Goal: Task Accomplishment & Management: Use online tool/utility

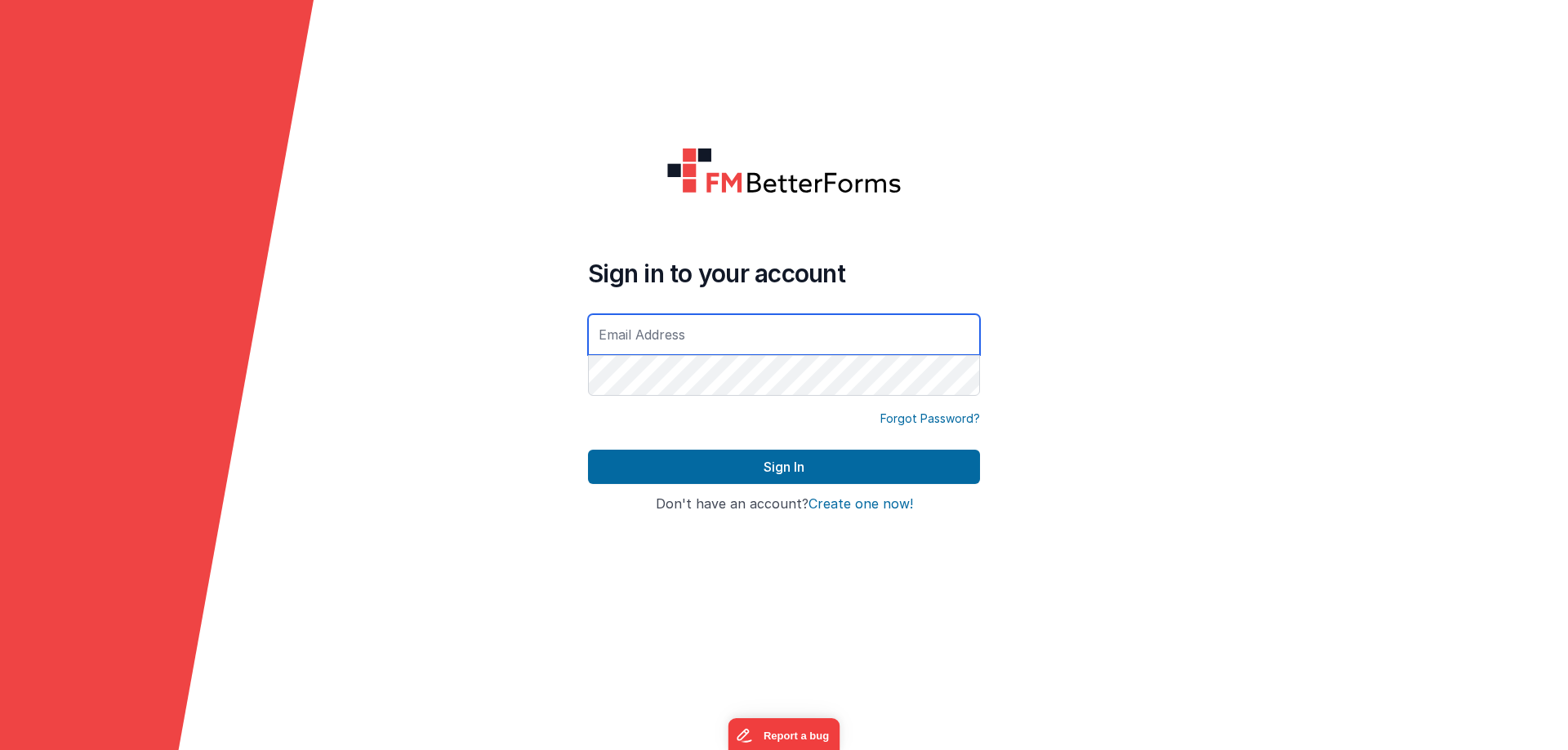
click at [643, 339] on input "text" at bounding box center [784, 334] width 392 height 41
type input "[EMAIL_ADDRESS][DOMAIN_NAME]"
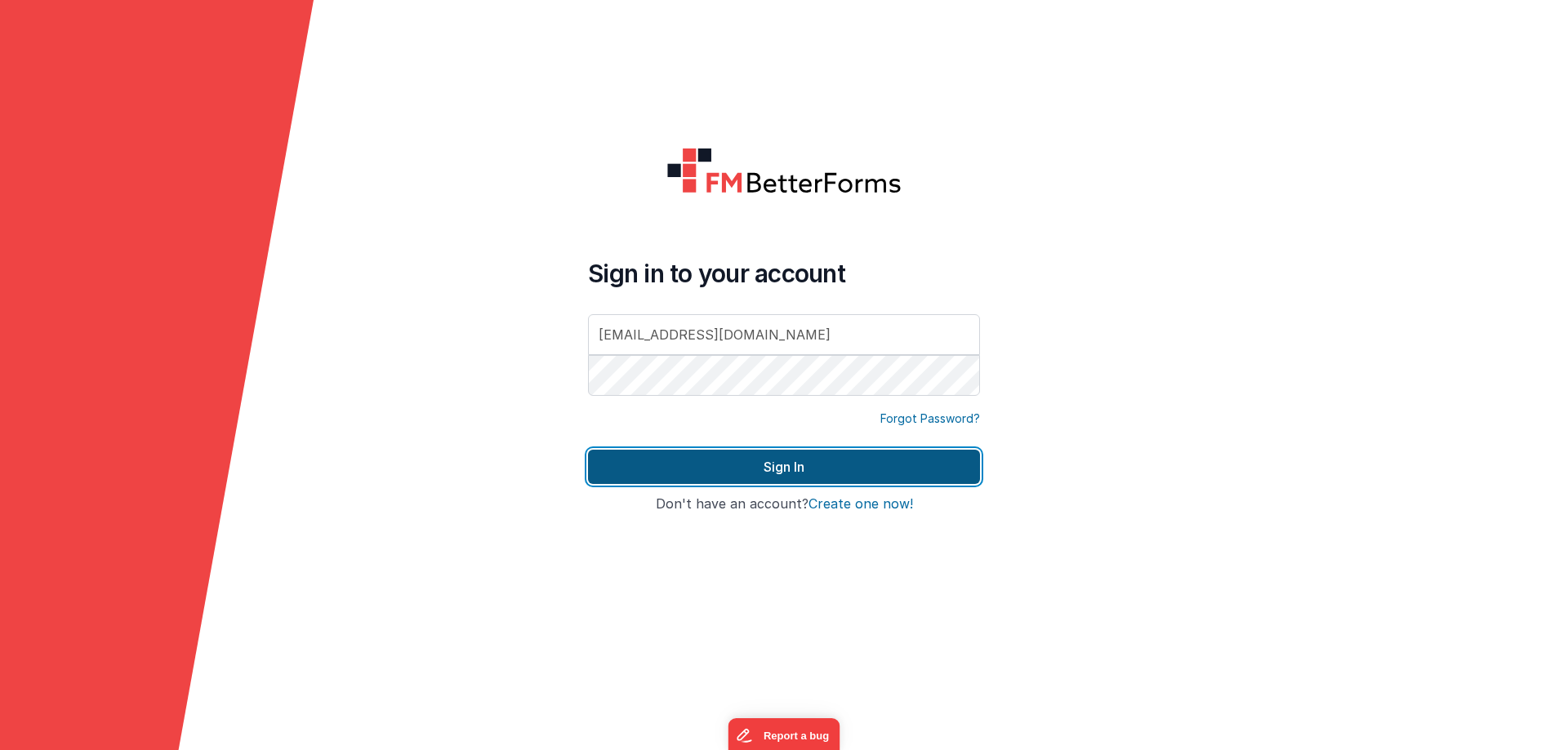
click at [721, 460] on button "Sign In" at bounding box center [784, 467] width 392 height 34
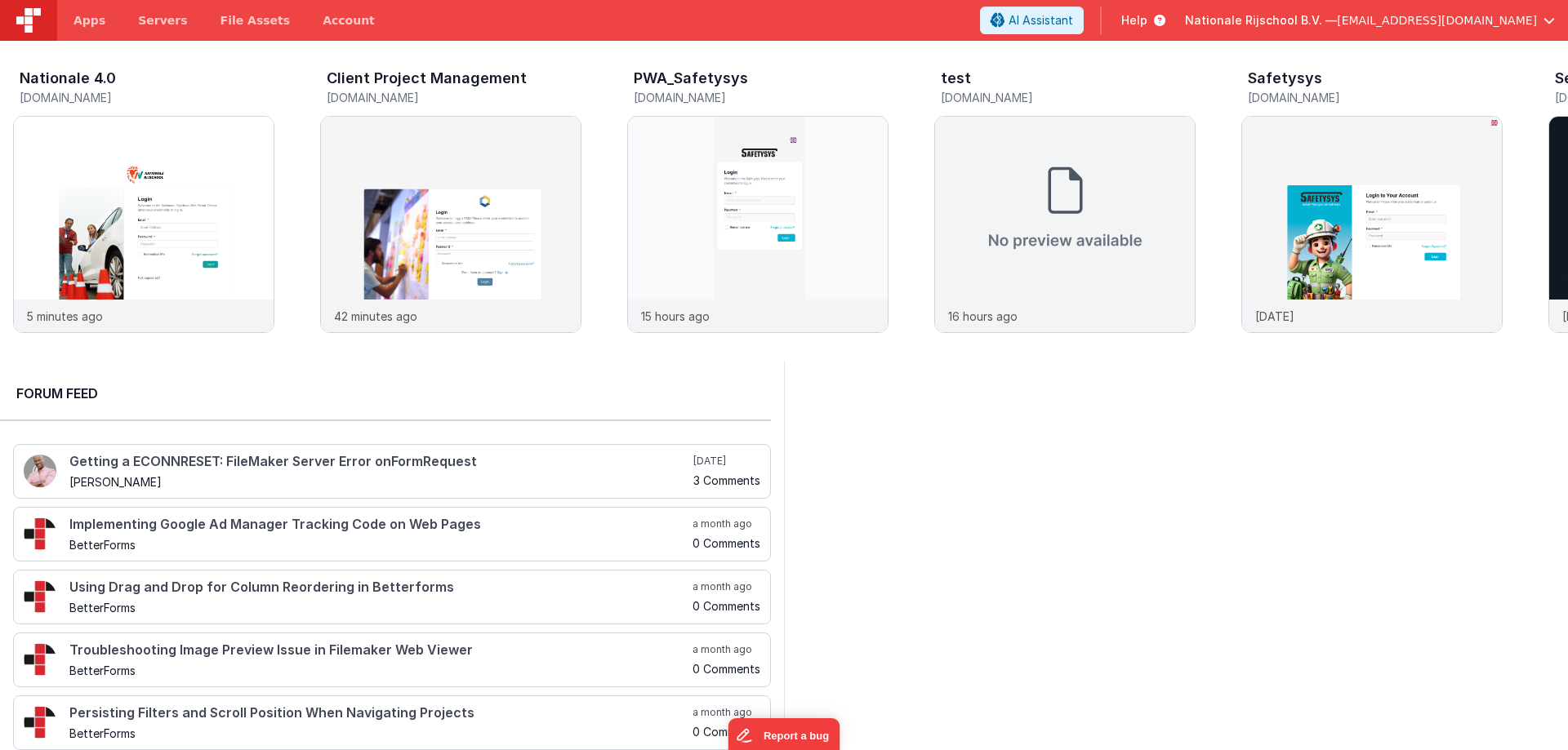
click at [1273, 10] on div "Nationale Rijschool B.V. — [EMAIL_ADDRESS][DOMAIN_NAME]" at bounding box center [1369, 20] width 370 height 28
click at [1322, 21] on span "Nationale Rijschool B.V. —" at bounding box center [1260, 21] width 152 height 16
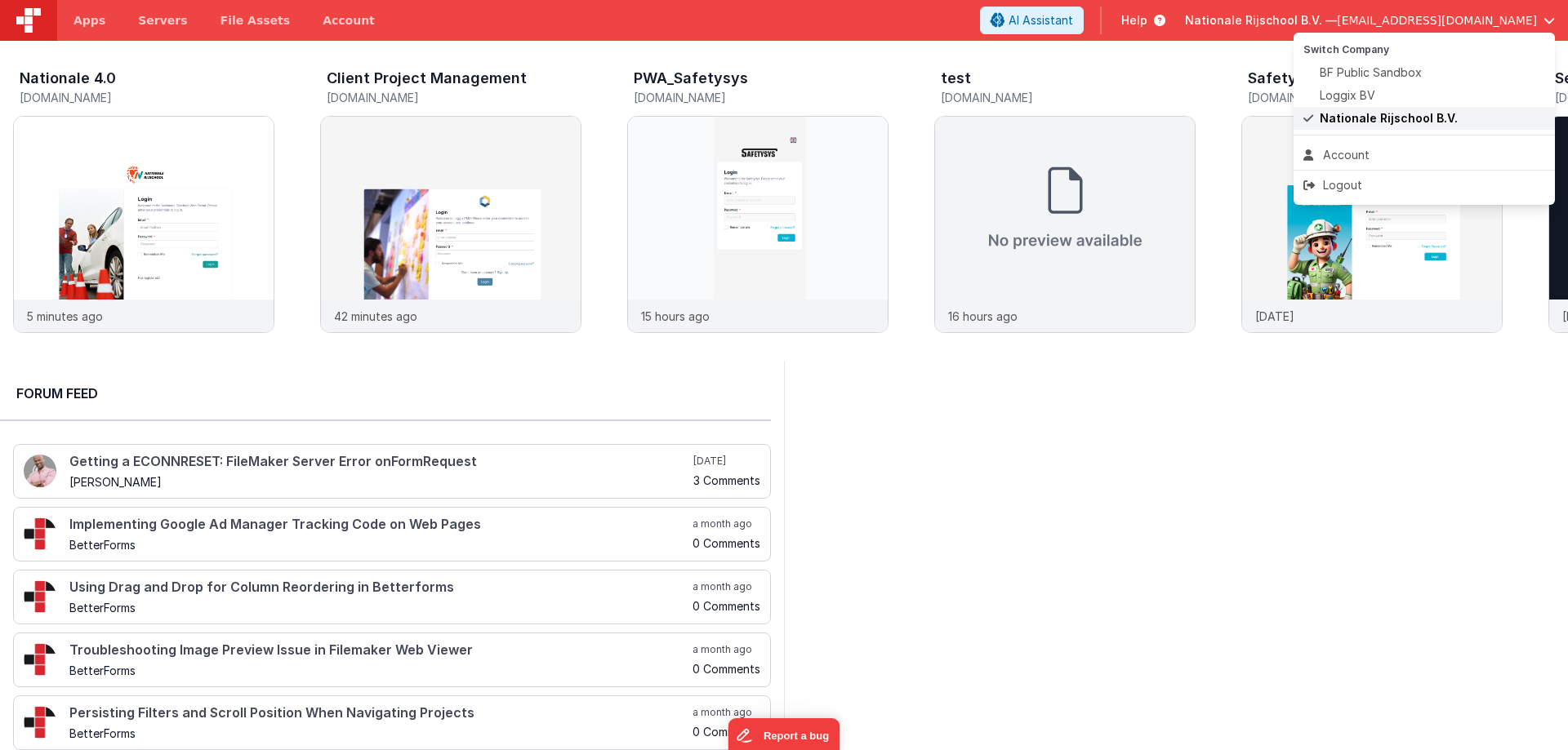
click at [1362, 113] on span "Nationale Rijschool B.V." at bounding box center [1388, 118] width 138 height 16
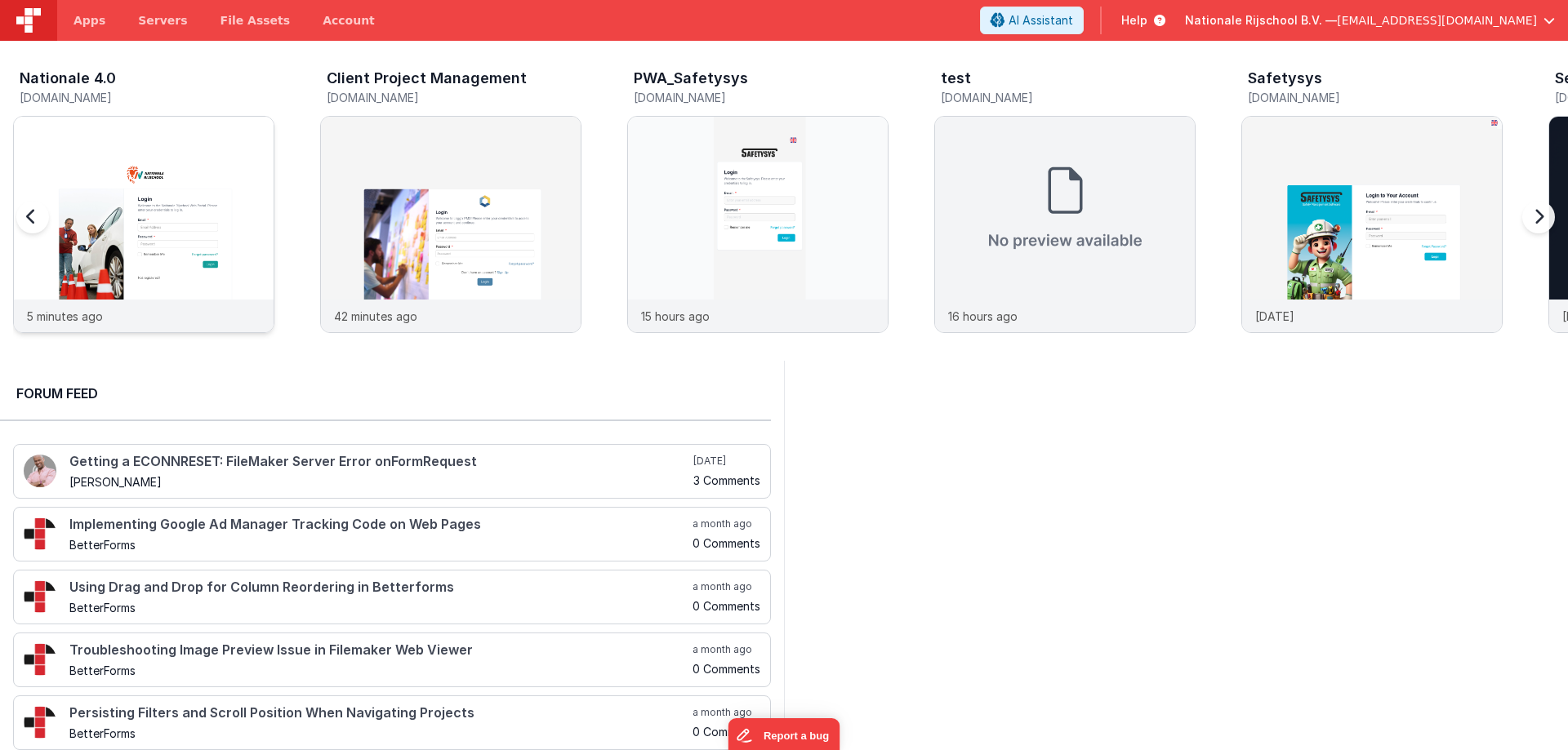
click at [182, 184] on img at bounding box center [144, 247] width 259 height 259
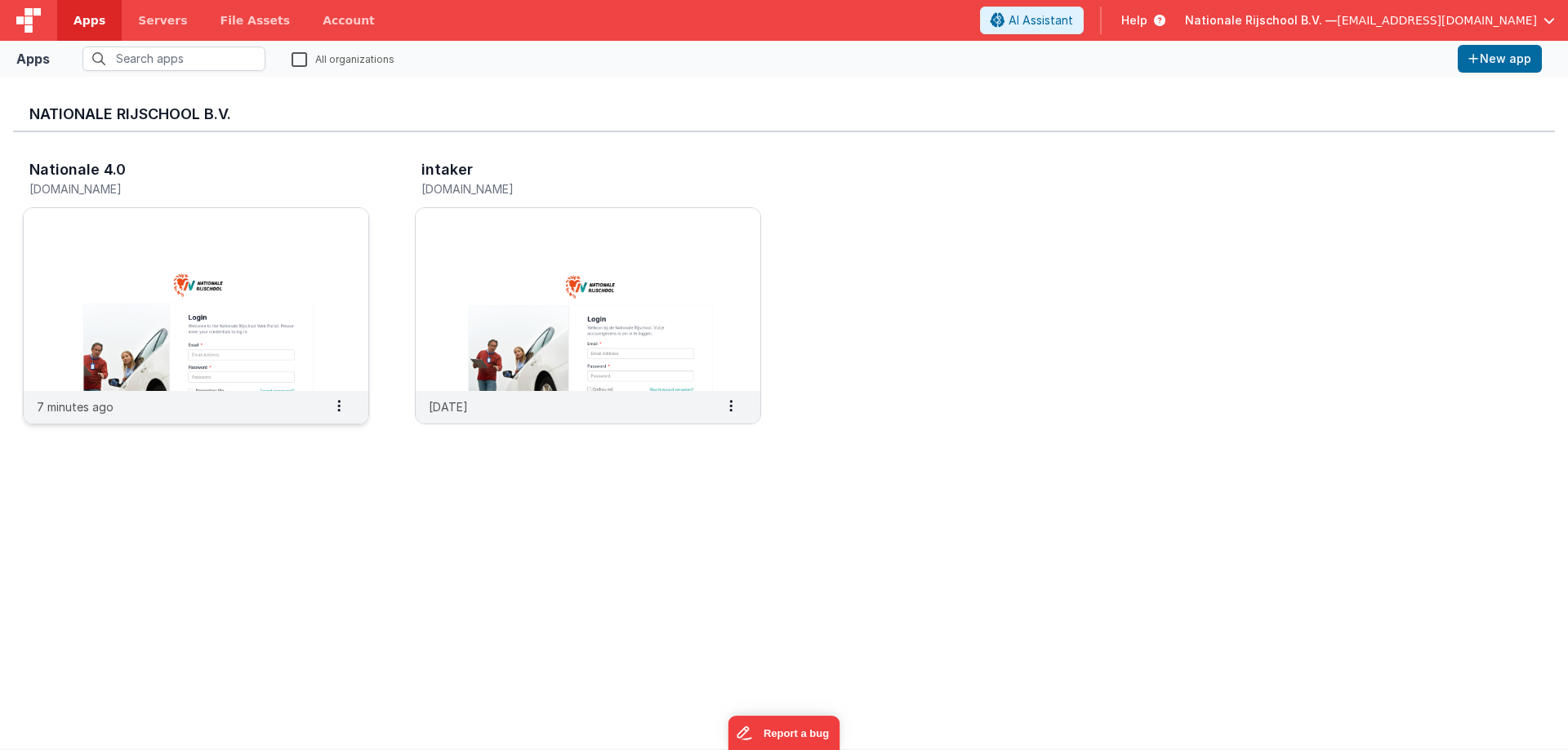
click at [236, 297] on img at bounding box center [195, 299] width 344 height 182
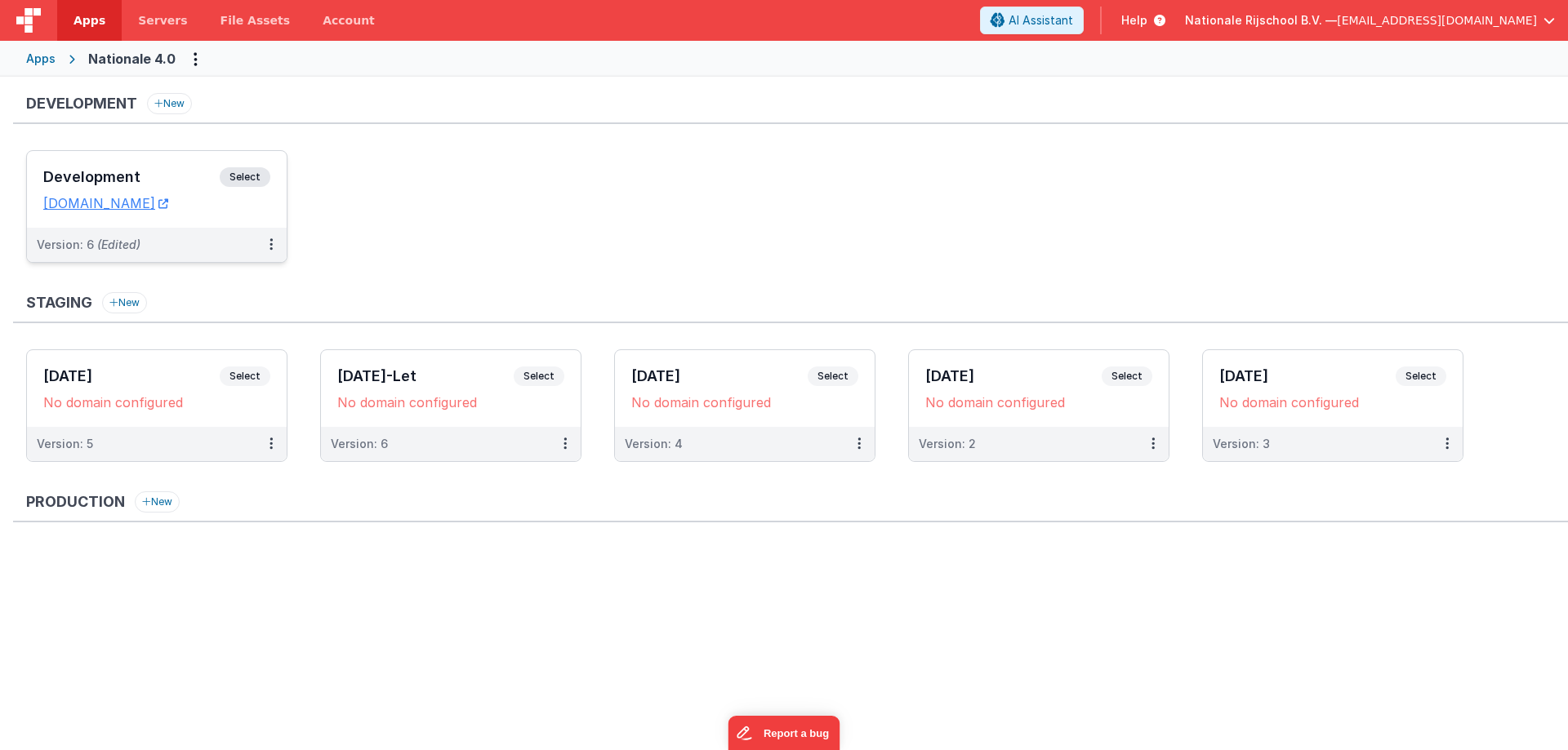
click at [106, 153] on div "Development Select URLs [DOMAIN_NAME]" at bounding box center [157, 190] width 259 height 77
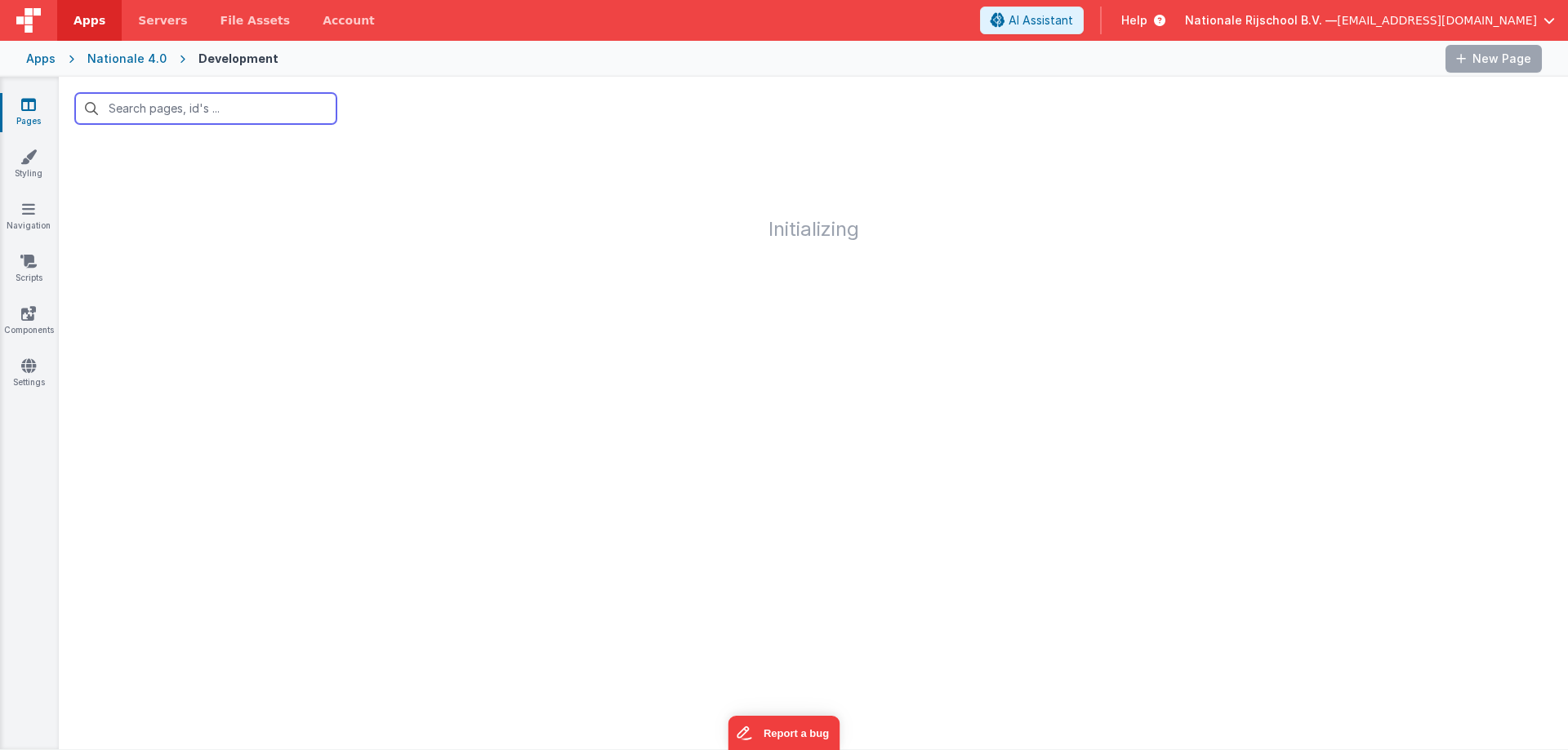
click at [162, 103] on input "text" at bounding box center [206, 108] width 261 height 31
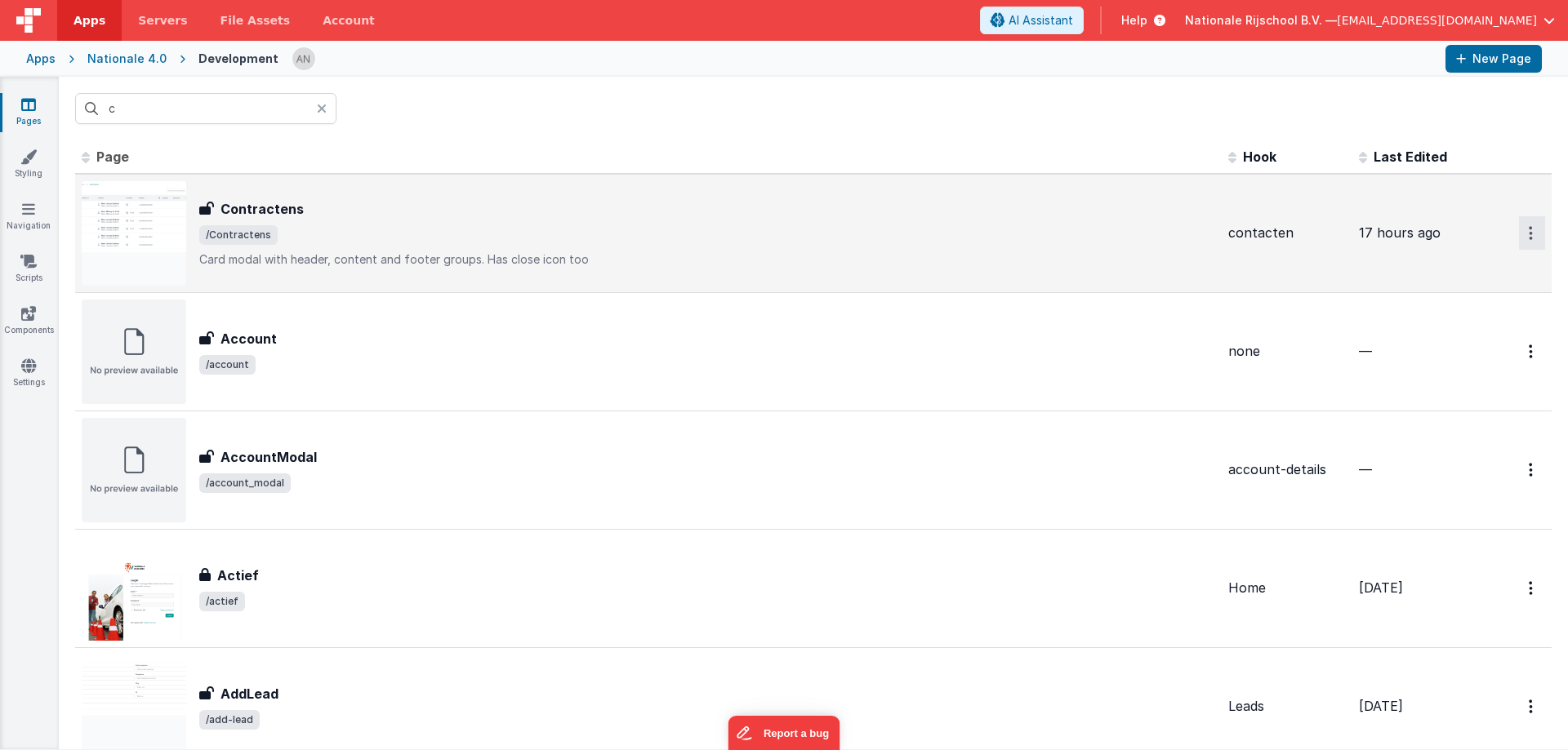
click at [1521, 227] on button "Options" at bounding box center [1531, 232] width 26 height 33
click at [1434, 266] on link "Preview" at bounding box center [1472, 271] width 144 height 29
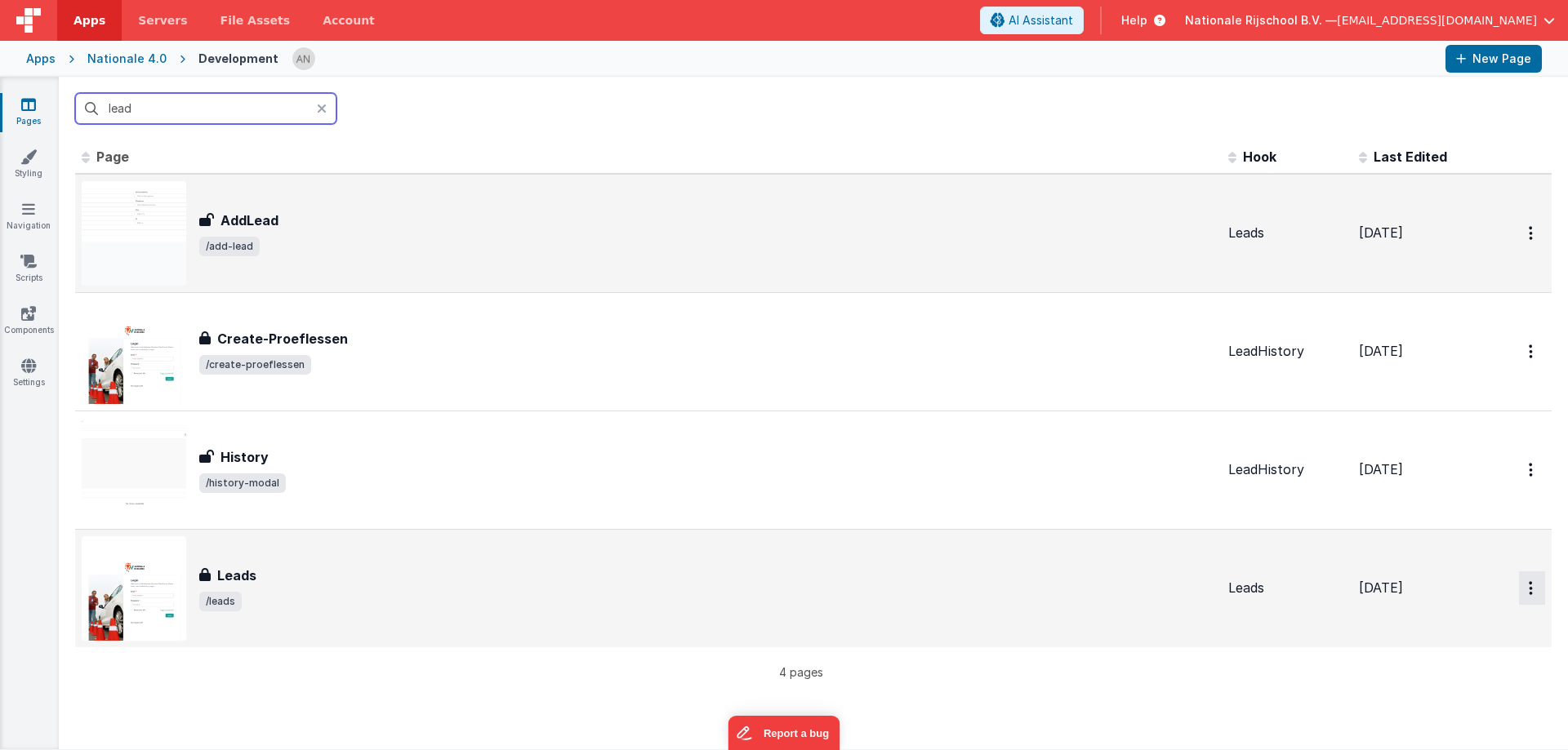
type input "lead"
click at [1521, 586] on button "Options" at bounding box center [1531, 587] width 26 height 33
click at [1428, 623] on link "Preview" at bounding box center [1472, 626] width 144 height 29
